Goal: Download file/media

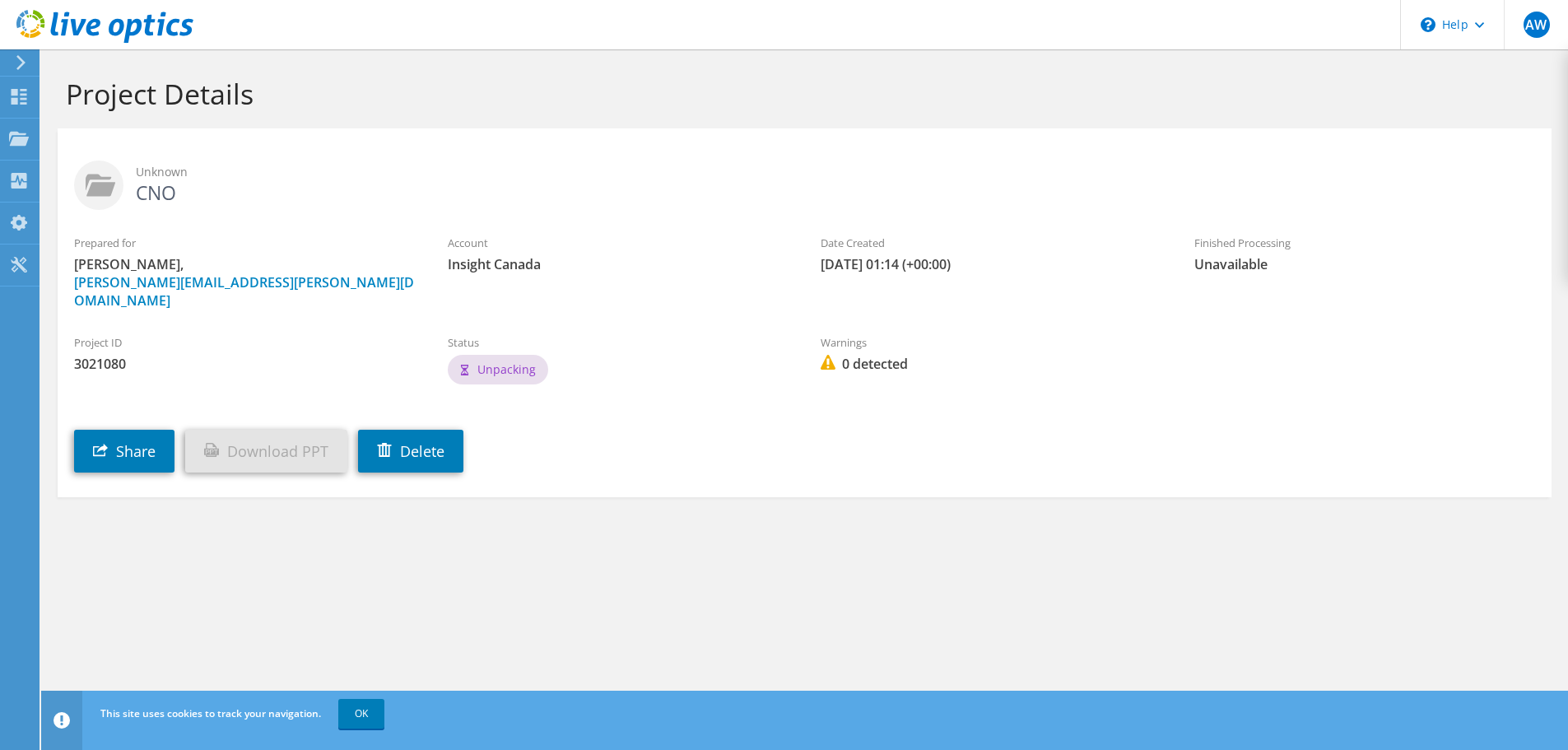
click at [285, 438] on link "Download PPT" at bounding box center [266, 451] width 162 height 43
click at [301, 357] on div "Project ID 3021080" at bounding box center [245, 353] width 374 height 55
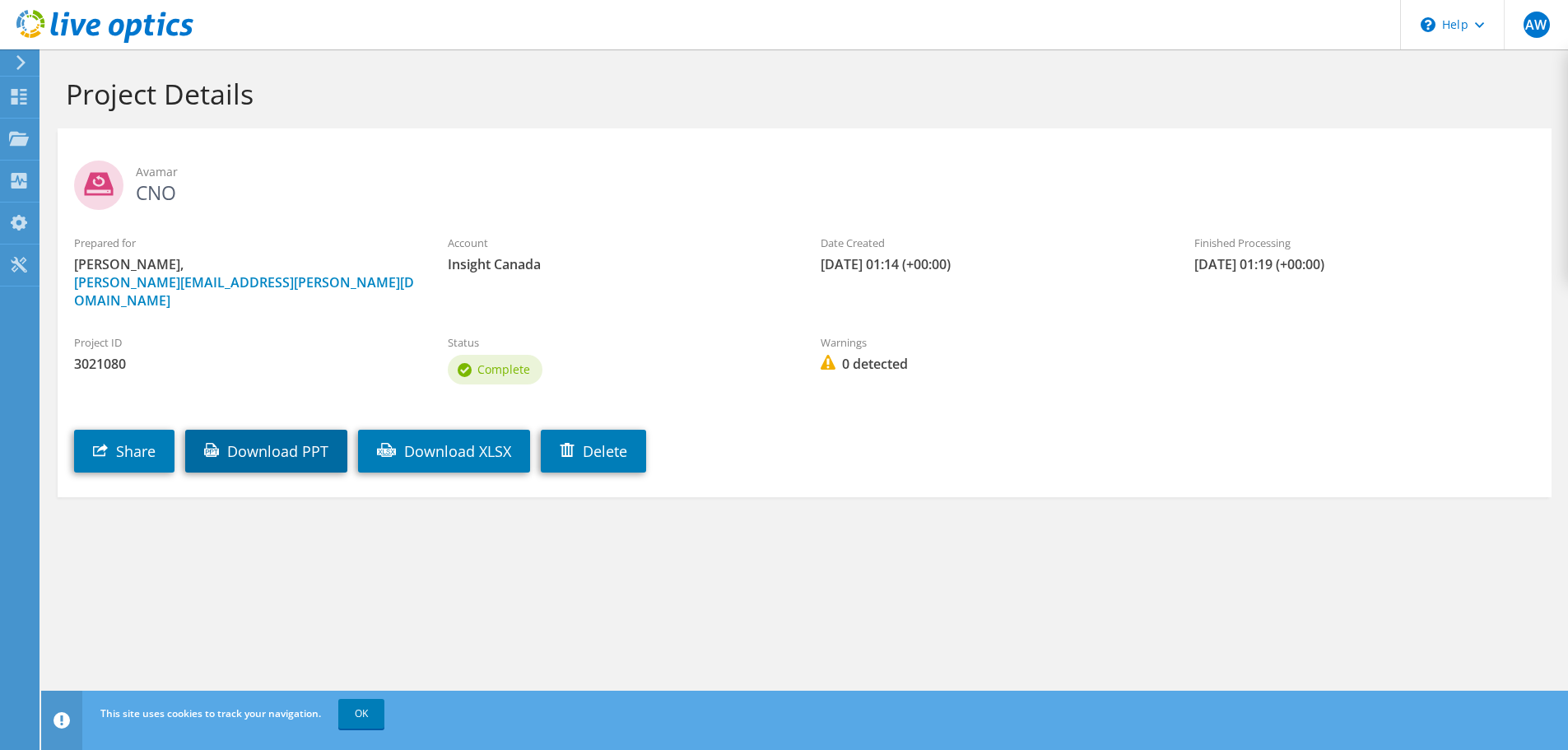
click at [261, 430] on link "Download PPT" at bounding box center [266, 451] width 162 height 43
